Goal: Information Seeking & Learning: Learn about a topic

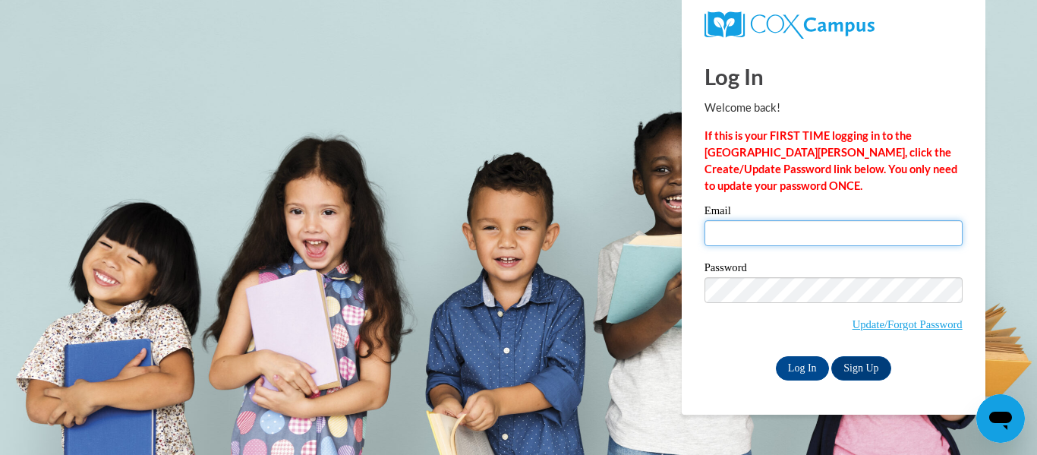
type input "moriahm0823@gmail.com"
click at [797, 352] on div "Email moriahm0823@gmail.com Password Update/Forgot Password Log In Sign Up OR" at bounding box center [833, 292] width 258 height 175
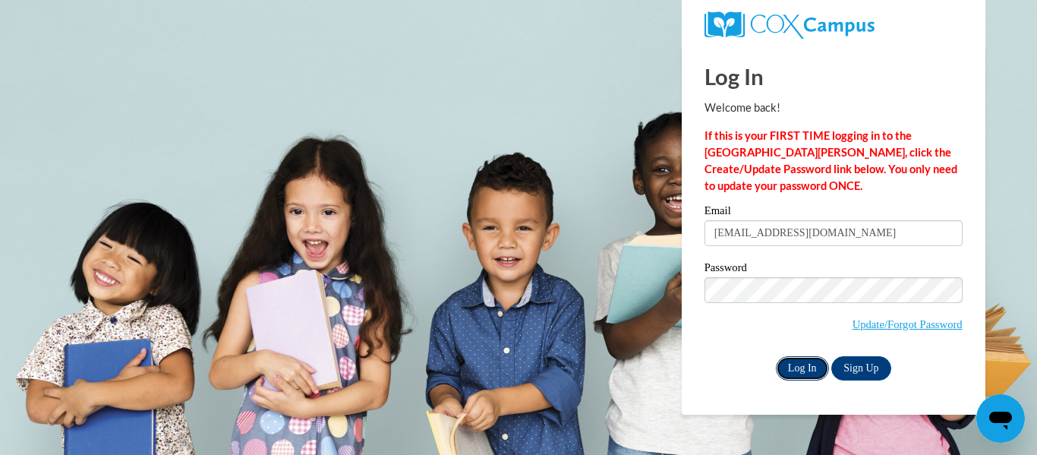
click at [798, 361] on input "Log In" at bounding box center [802, 368] width 53 height 24
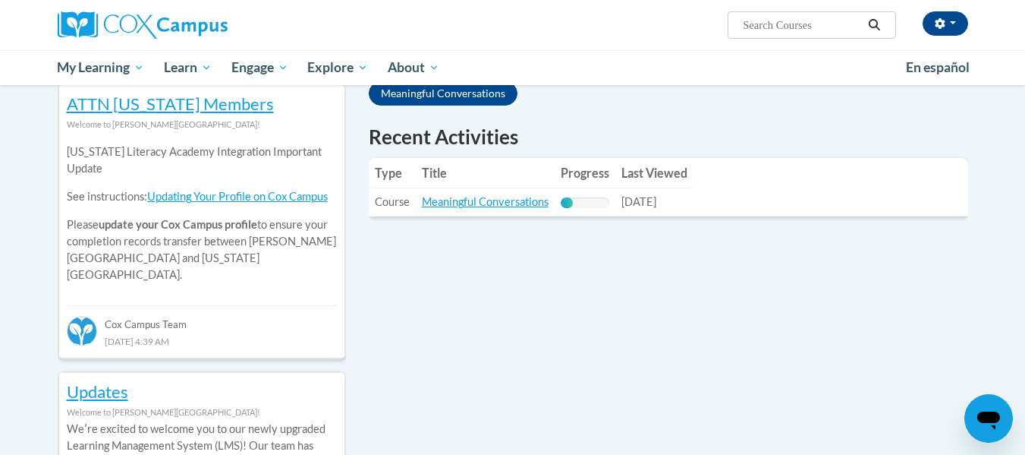
scroll to position [513, 0]
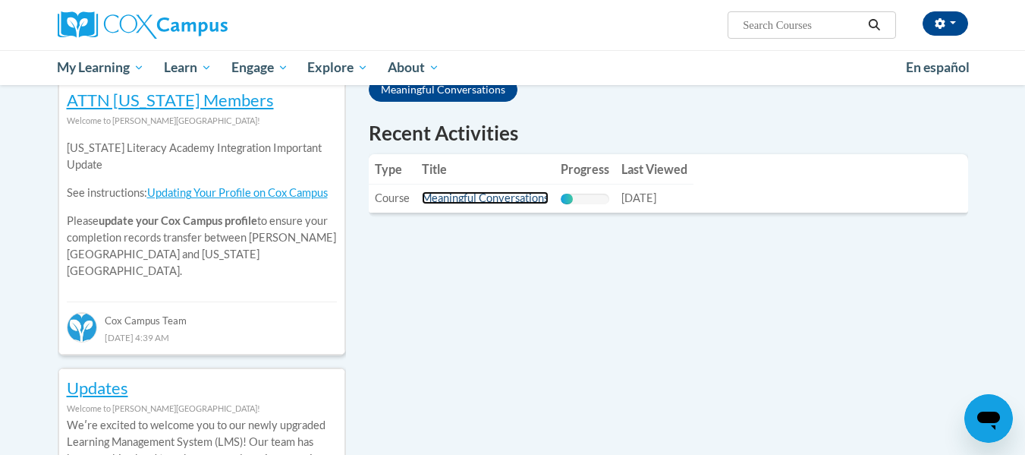
click at [498, 200] on link "Meaningful Conversations" at bounding box center [485, 197] width 127 height 13
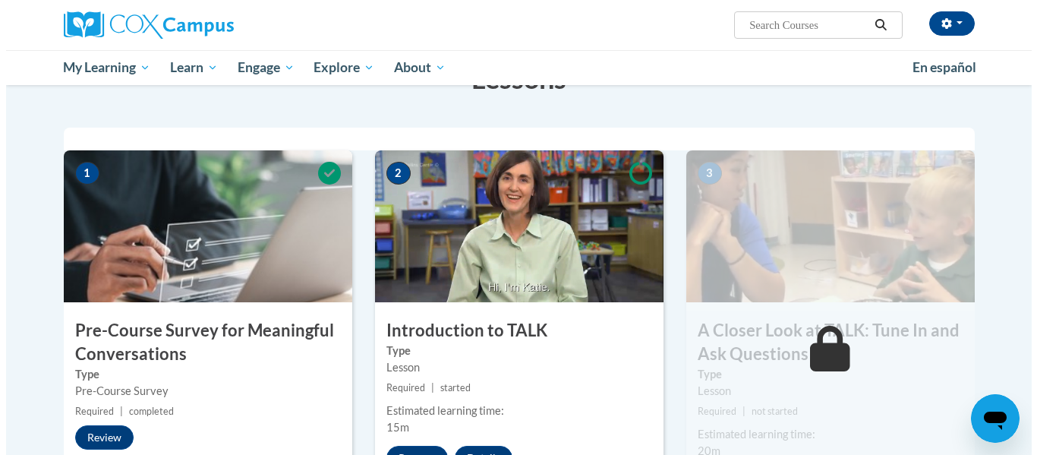
scroll to position [288, 0]
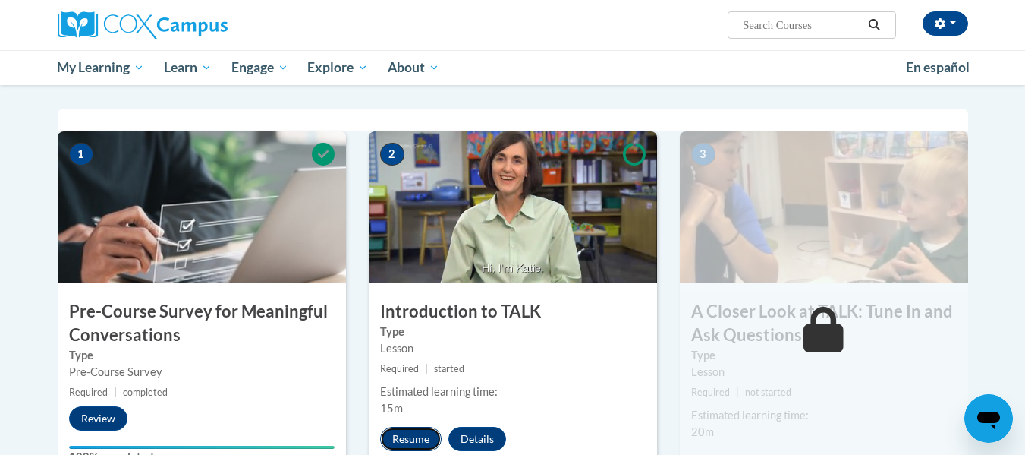
click at [419, 439] on button "Resume" at bounding box center [410, 438] width 61 height 24
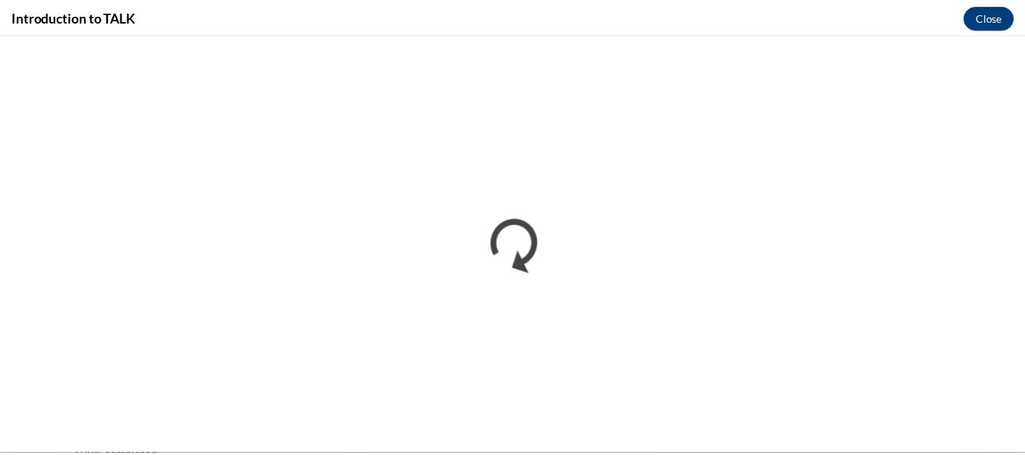
scroll to position [0, 0]
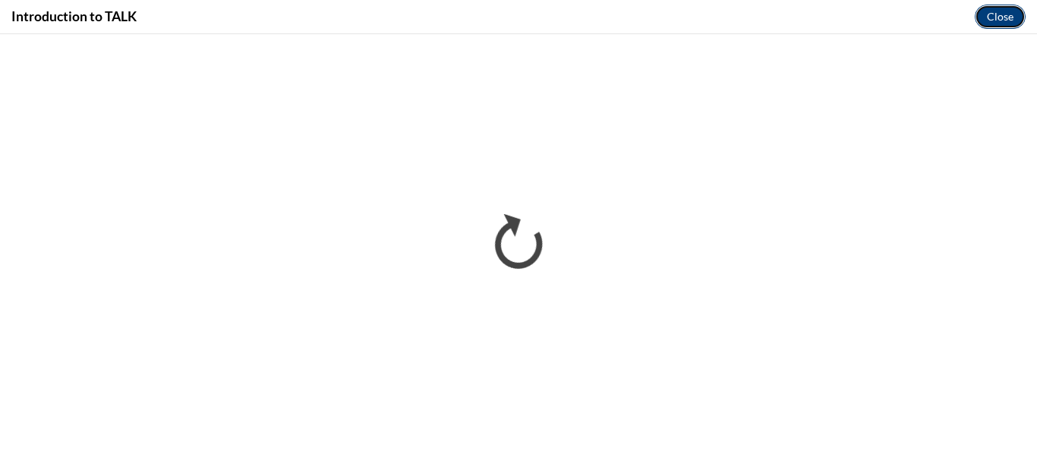
click at [1004, 14] on button "Close" at bounding box center [999, 17] width 51 height 24
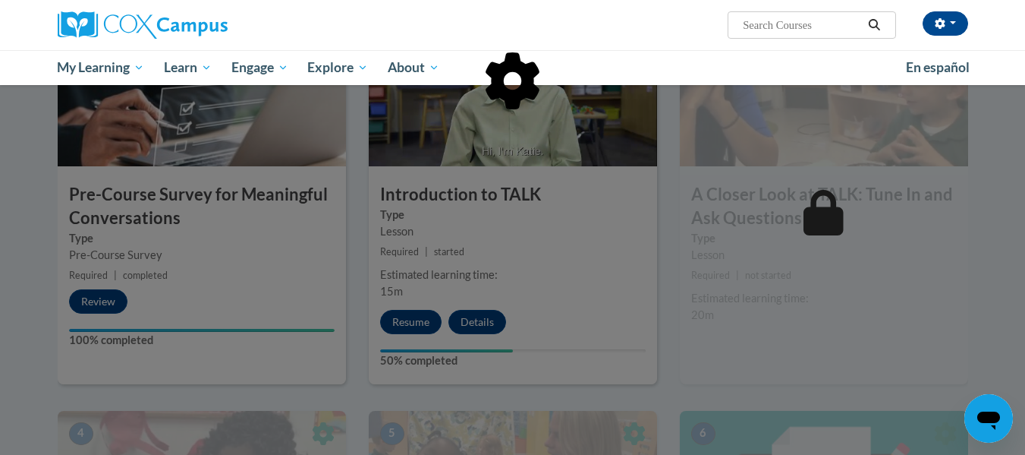
scroll to position [408, 0]
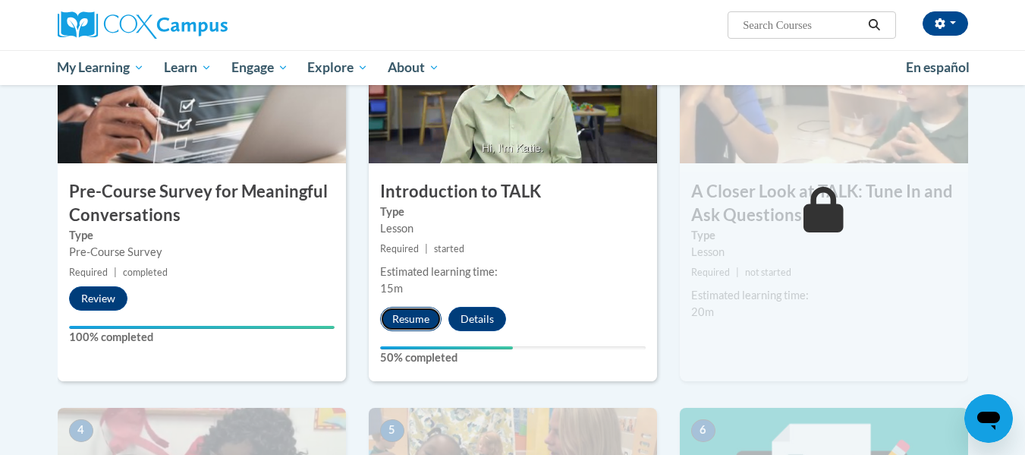
click at [416, 319] on button "Resume" at bounding box center [410, 319] width 61 height 24
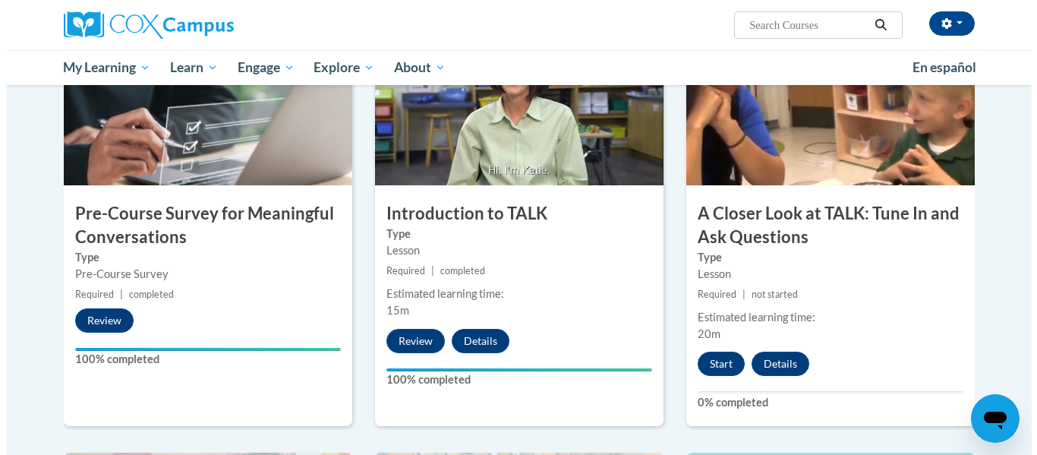
scroll to position [389, 0]
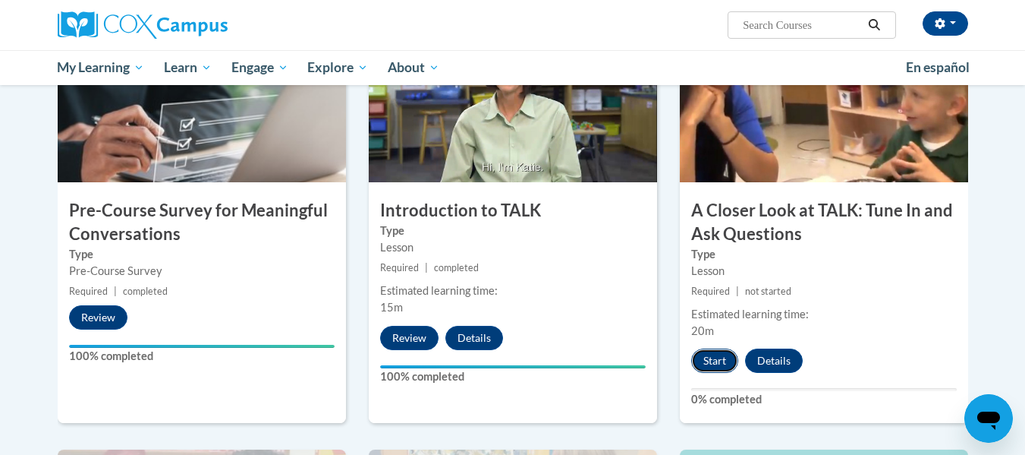
click at [705, 355] on button "Start" at bounding box center [714, 360] width 47 height 24
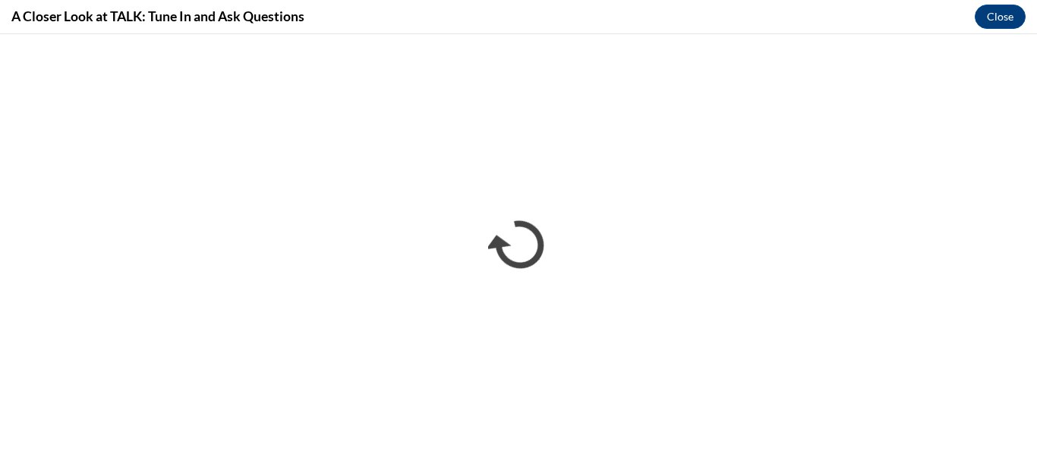
scroll to position [0, 0]
click at [999, 20] on button "Close" at bounding box center [999, 17] width 51 height 24
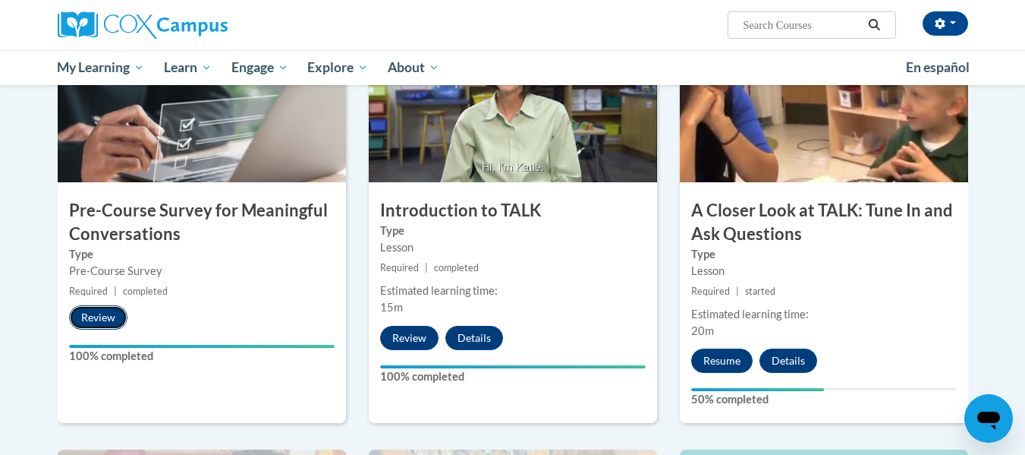
click at [104, 314] on button "Review" at bounding box center [98, 317] width 58 height 24
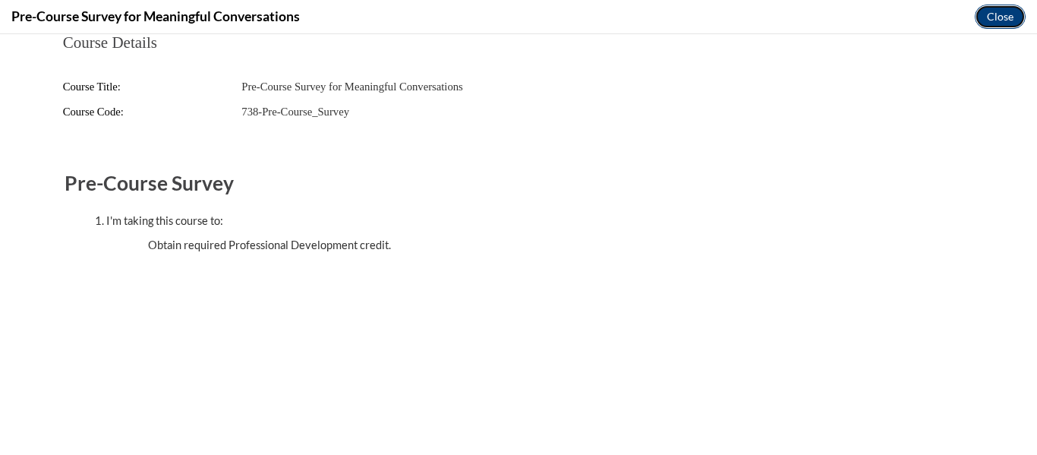
click at [1005, 10] on button "Close" at bounding box center [999, 17] width 51 height 24
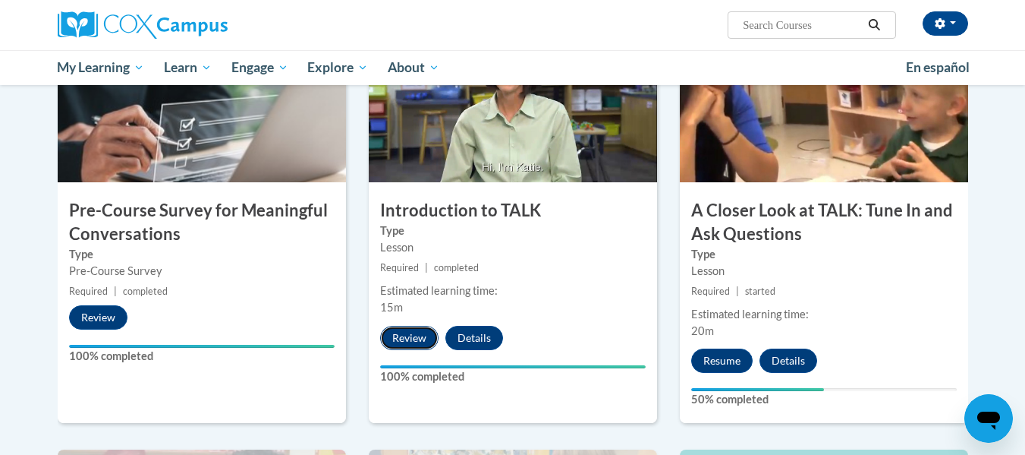
click at [402, 333] on button "Review" at bounding box center [409, 338] width 58 height 24
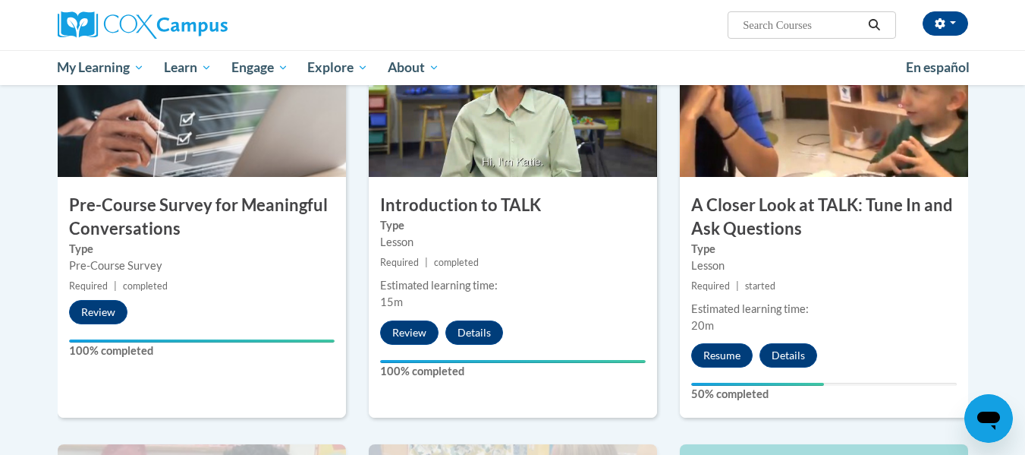
scroll to position [408, 0]
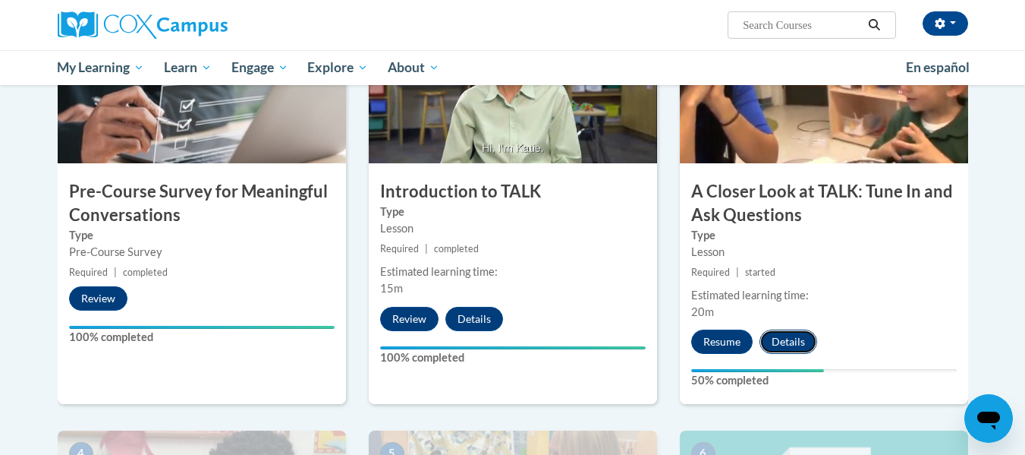
click at [794, 338] on button "Details" at bounding box center [789, 341] width 58 height 24
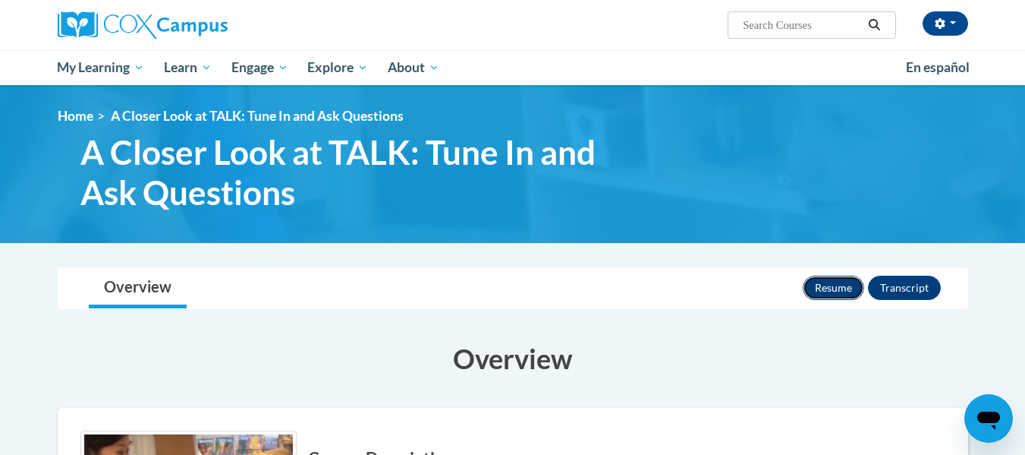
click at [839, 281] on button "Resume" at bounding box center [833, 287] width 61 height 24
click at [70, 121] on link "Home" at bounding box center [76, 116] width 36 height 16
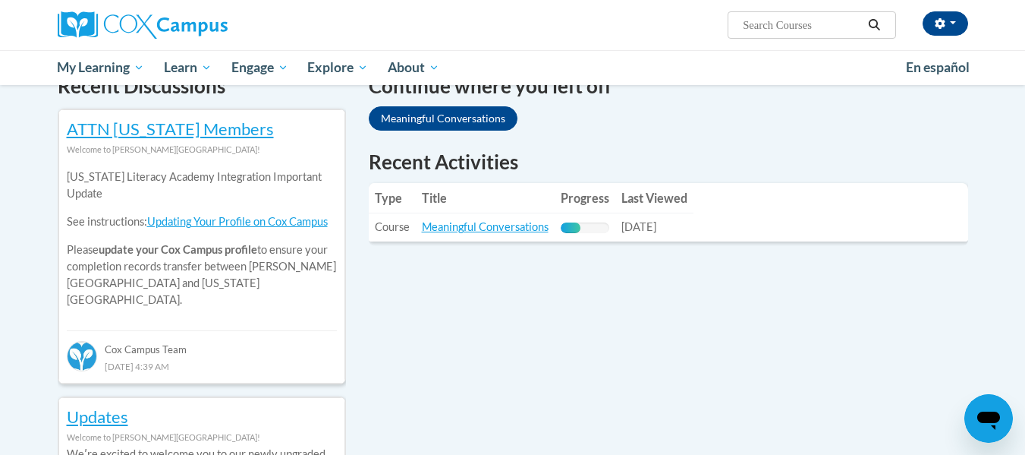
scroll to position [481, 0]
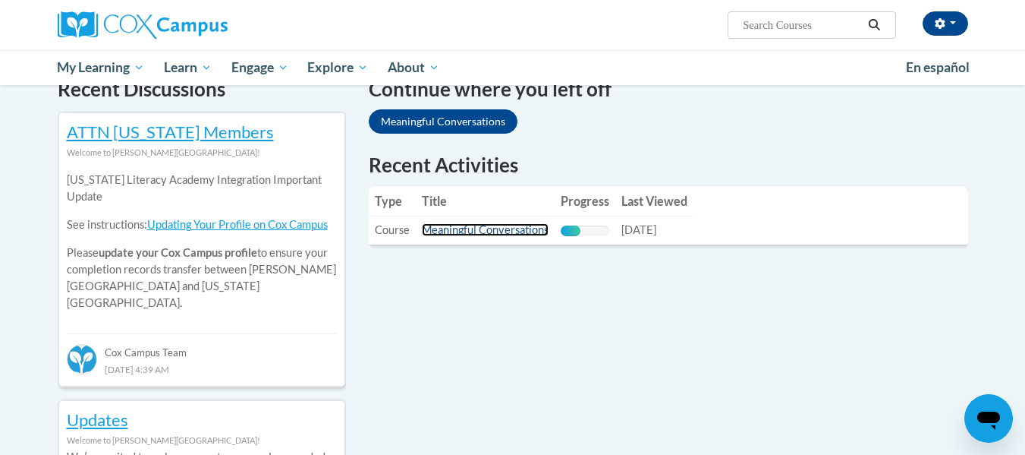
click at [483, 227] on link "Meaningful Conversations" at bounding box center [485, 229] width 127 height 13
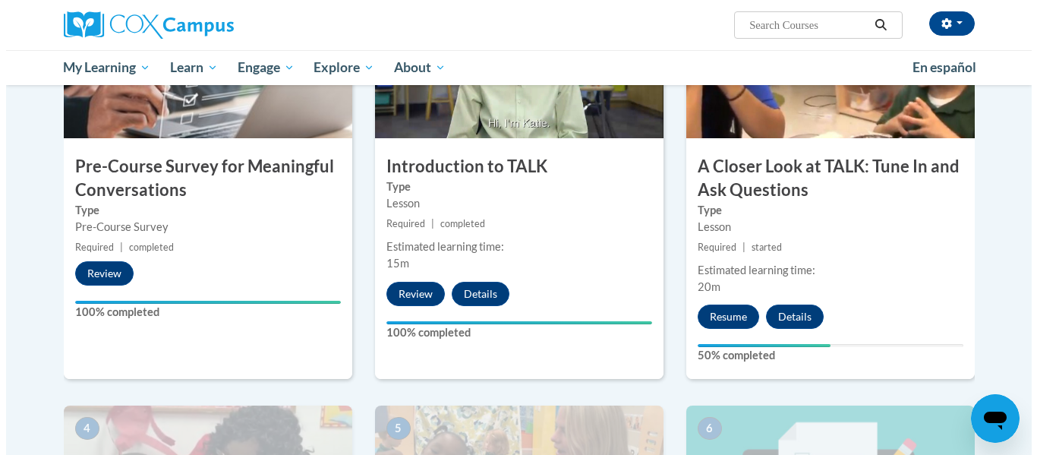
scroll to position [430, 0]
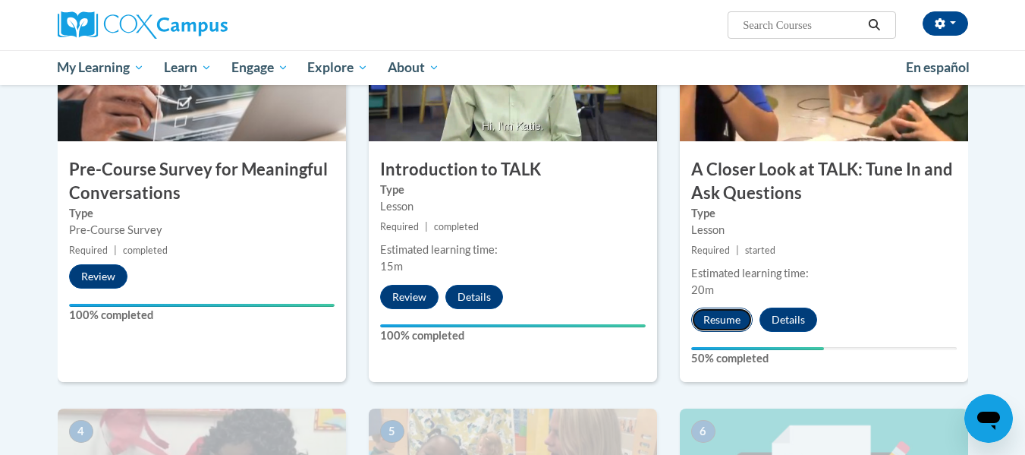
click at [723, 319] on button "Resume" at bounding box center [721, 319] width 61 height 24
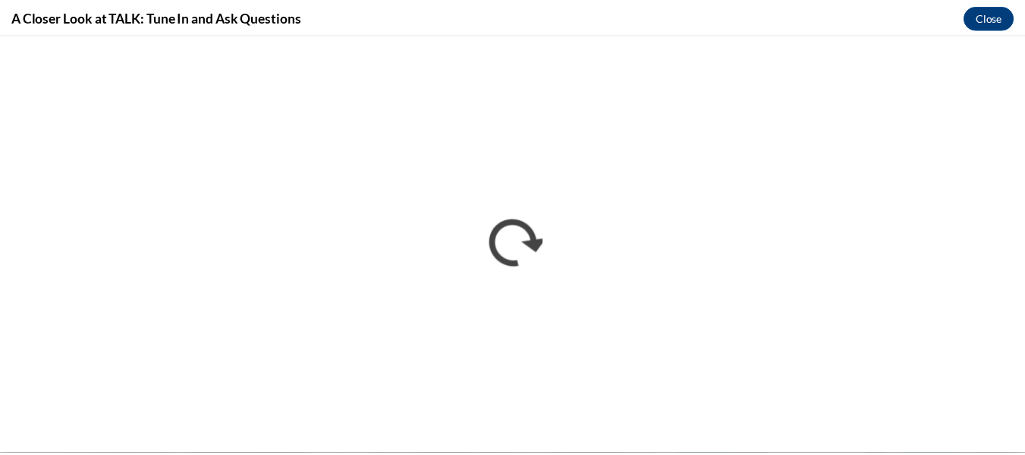
scroll to position [0, 0]
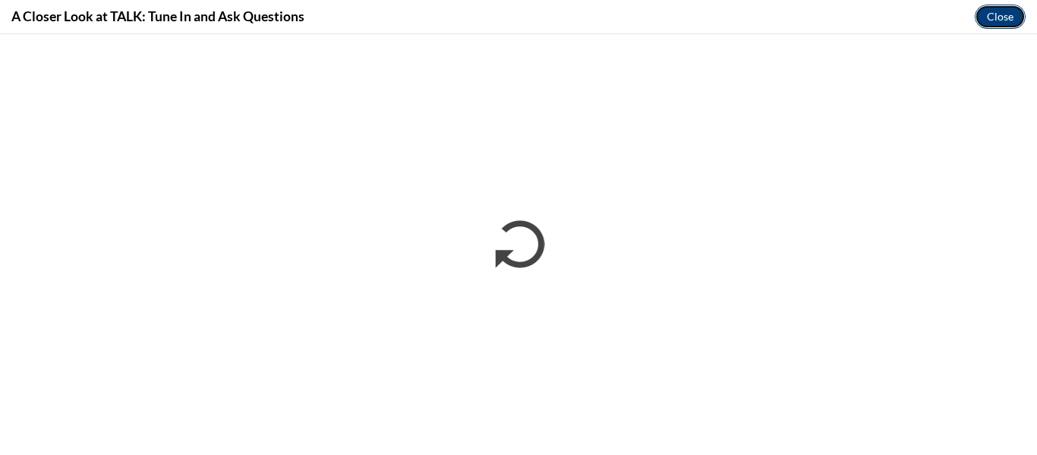
click at [993, 12] on button "Close" at bounding box center [999, 17] width 51 height 24
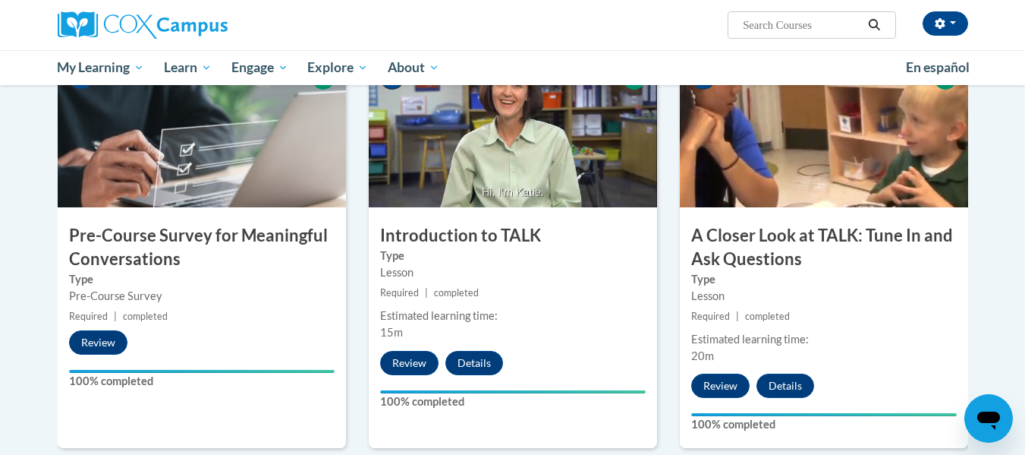
scroll to position [360, 0]
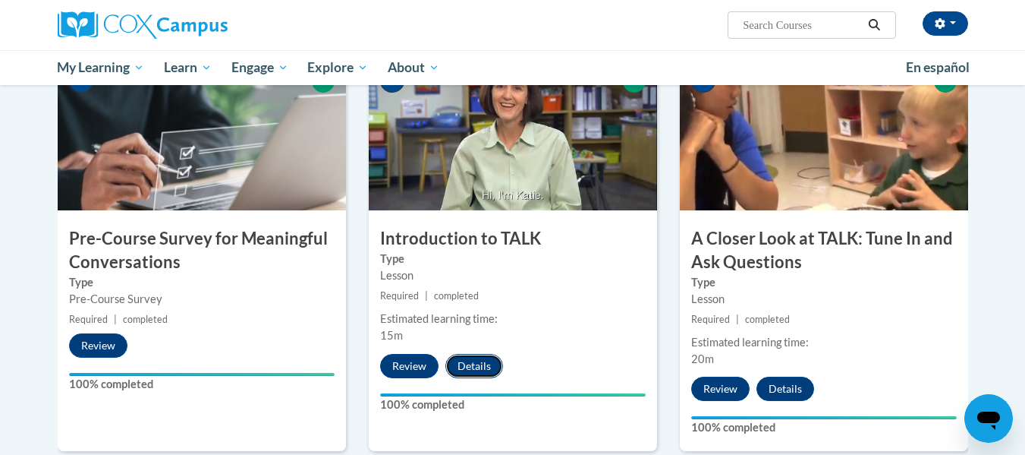
click at [459, 361] on button "Details" at bounding box center [474, 366] width 58 height 24
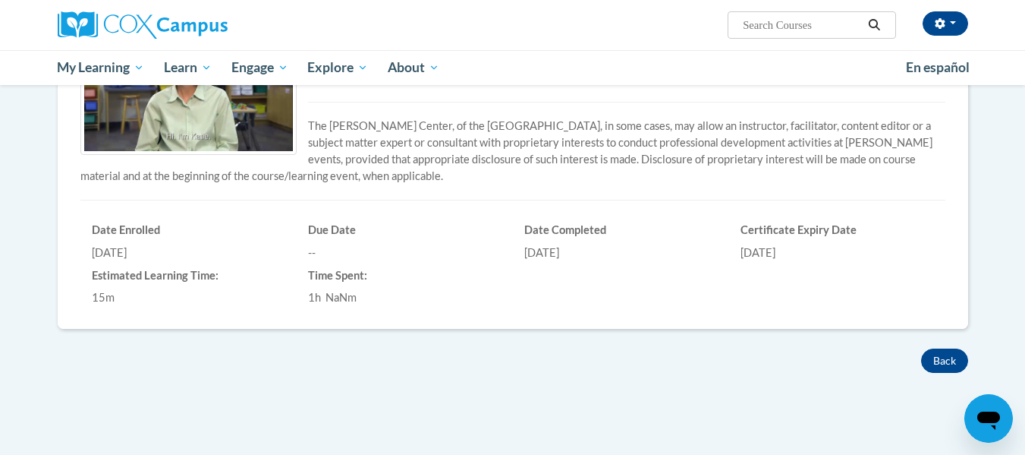
scroll to position [363, 0]
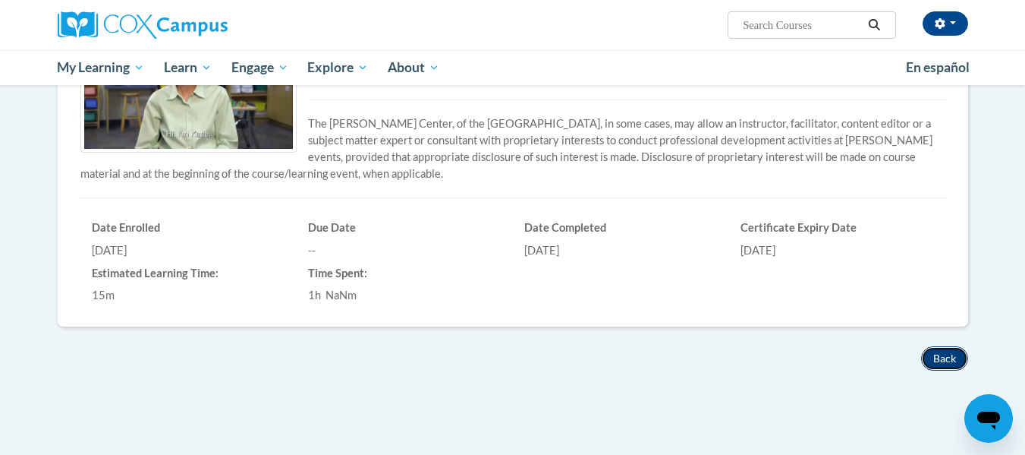
click at [930, 355] on button "Back" at bounding box center [944, 358] width 47 height 24
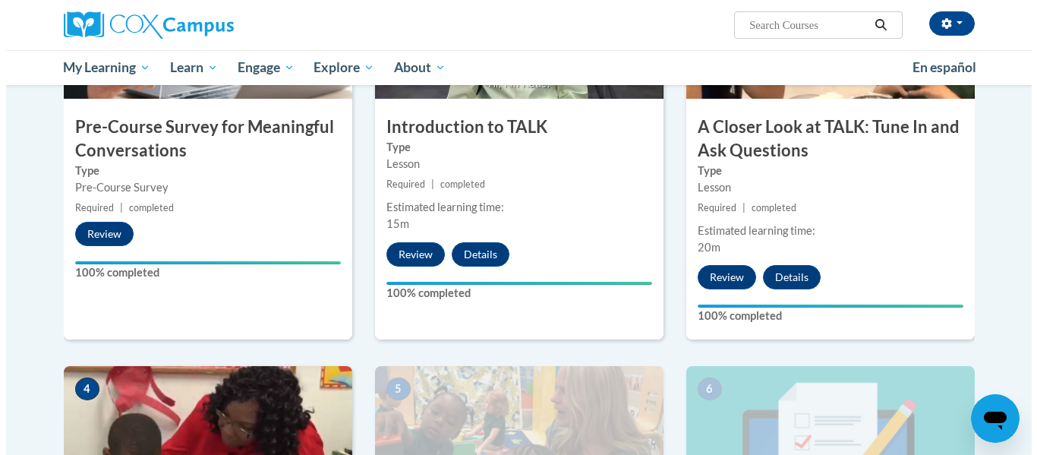
scroll to position [504, 0]
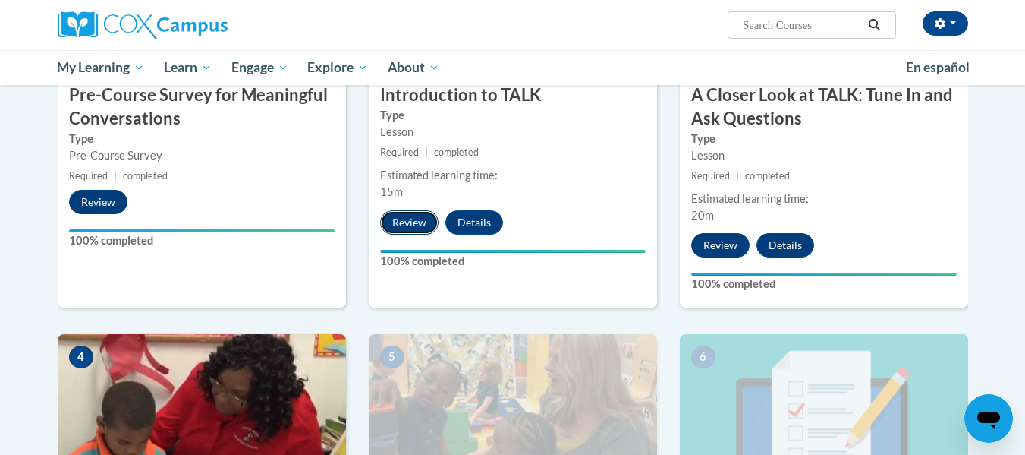
click at [387, 224] on button "Review" at bounding box center [409, 222] width 58 height 24
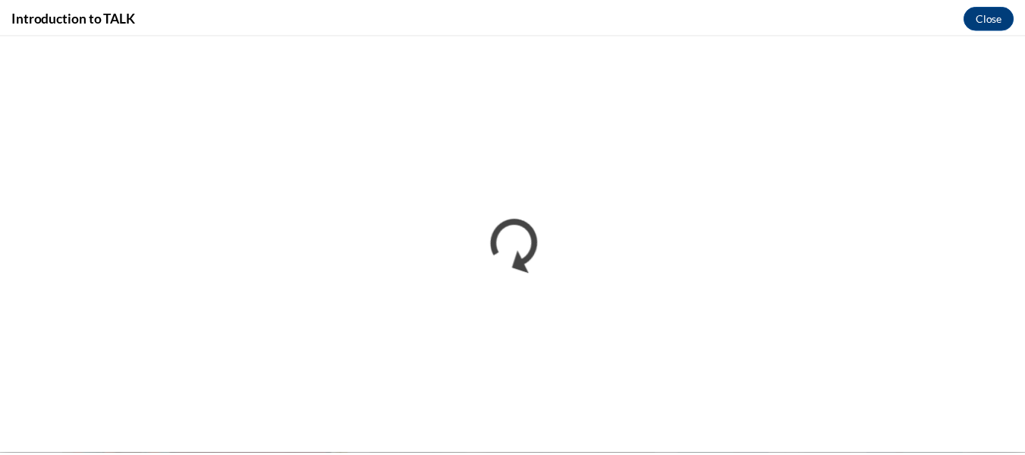
scroll to position [0, 0]
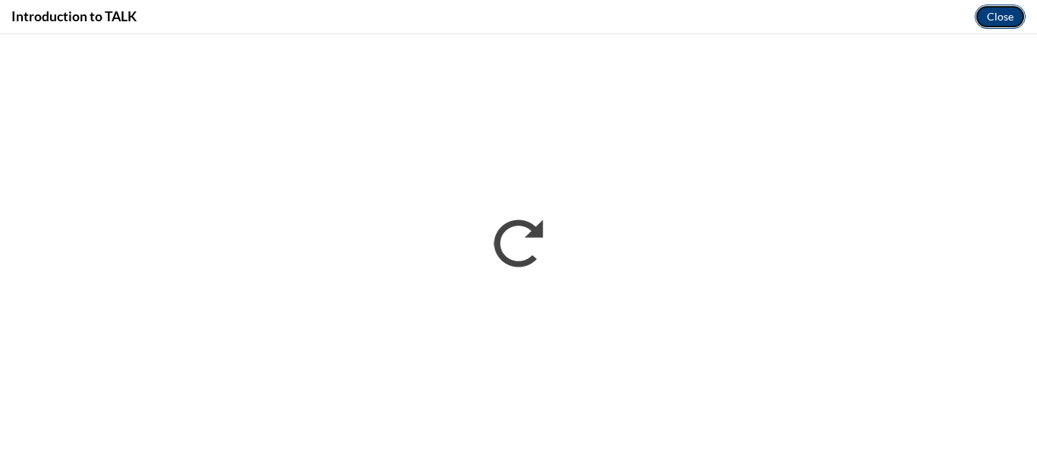
click at [994, 26] on button "Close" at bounding box center [999, 17] width 51 height 24
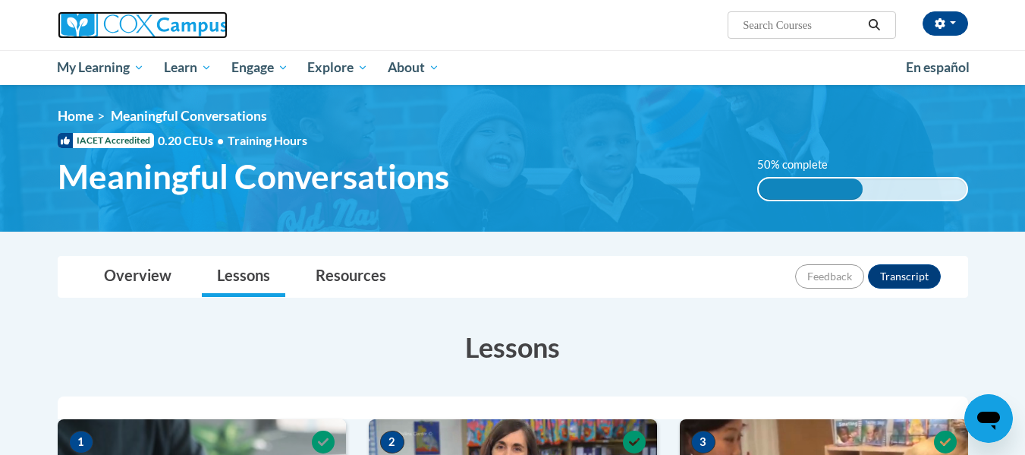
click at [102, 29] on img at bounding box center [143, 24] width 170 height 27
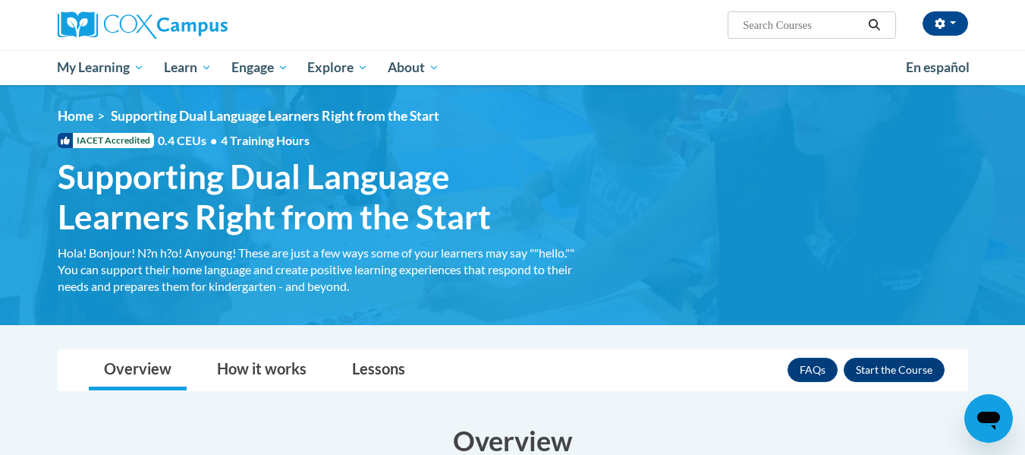
click at [629, 30] on div "[PERSON_NAME] ([GEOGRAPHIC_DATA]/New_York UTC-04:00) My Profile Inbox My Transc…" at bounding box center [668, 19] width 622 height 39
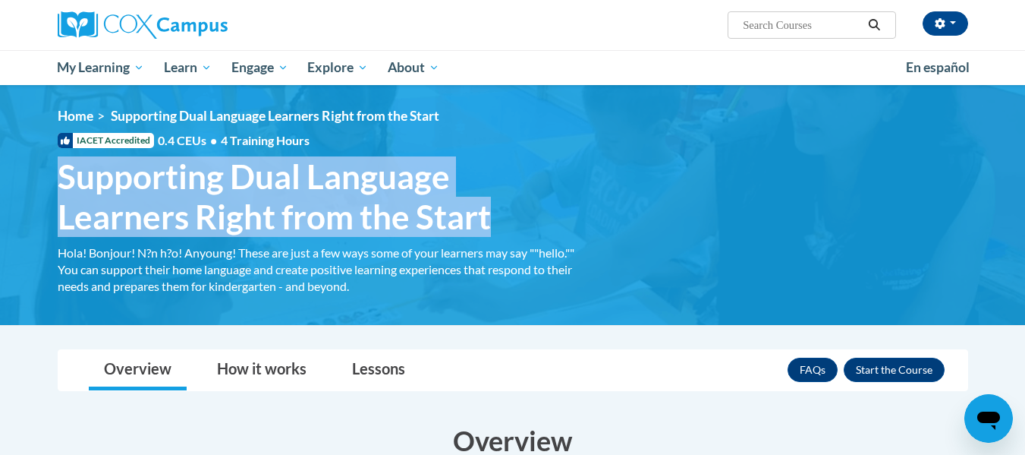
drag, startPoint x: 60, startPoint y: 177, endPoint x: 521, endPoint y: 216, distance: 463.0
click at [521, 216] on span "Supporting Dual Language Learners Right from the Start" at bounding box center [320, 196] width 524 height 80
copy span "Supporting Dual Language Learners Right from the Start"
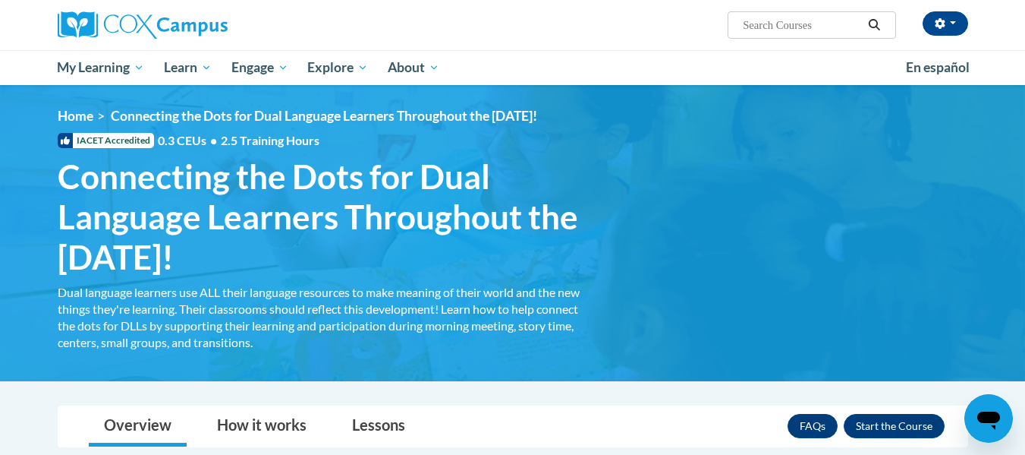
drag, startPoint x: 58, startPoint y: 177, endPoint x: 290, endPoint y: 264, distance: 248.1
click at [290, 264] on span "Connecting the Dots for Dual Language Learners Throughout the [DATE]!" at bounding box center [320, 216] width 524 height 120
copy span "Connecting the Dots for Dual Language Learners Throughout the [DATE]!"
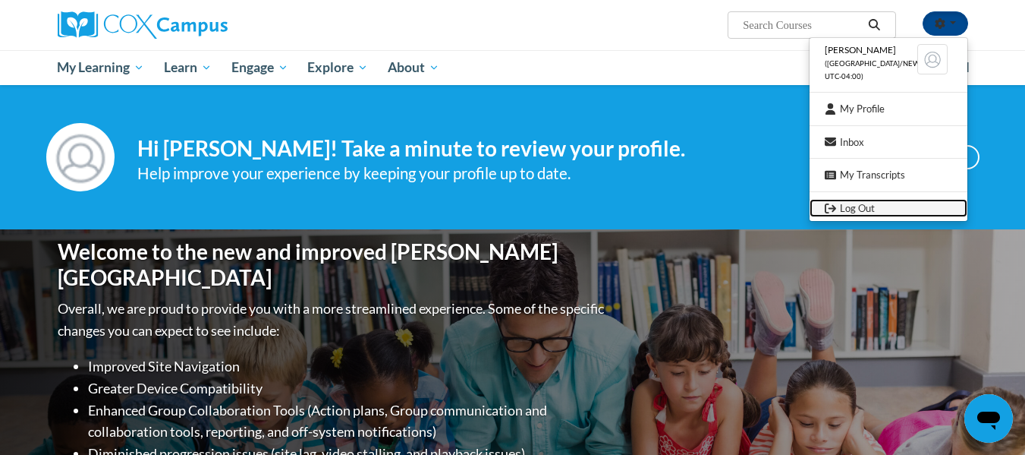
click at [880, 200] on link "Log Out" at bounding box center [889, 208] width 158 height 19
